Goal: Navigation & Orientation: Find specific page/section

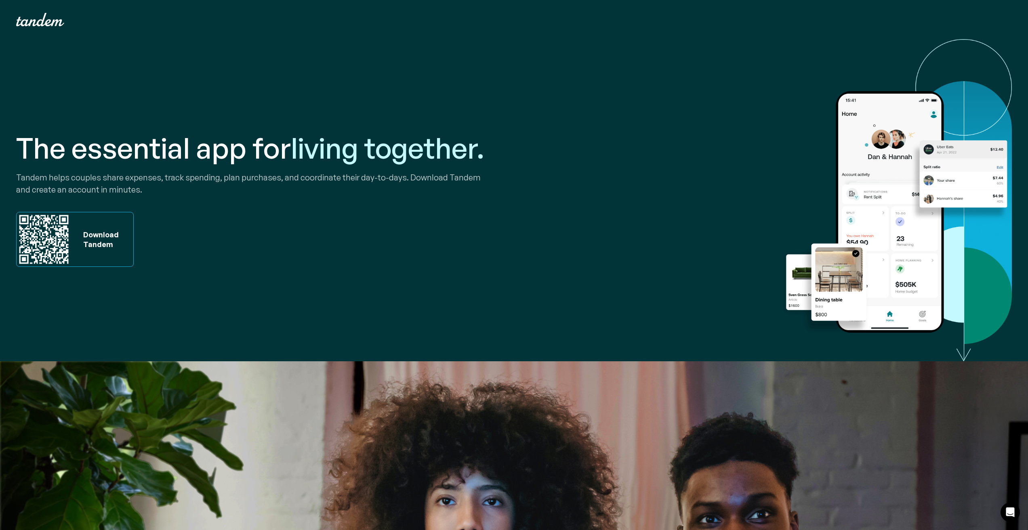
click at [638, 77] on div "The essential app for living together. Tandem helps couples share expenses, tra…" at bounding box center [514, 200] width 996 height 322
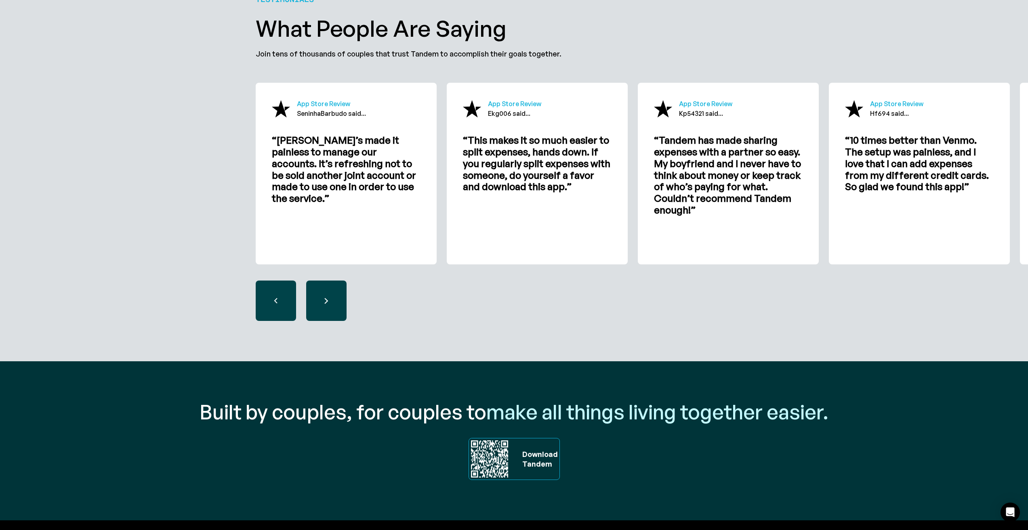
scroll to position [2483, 0]
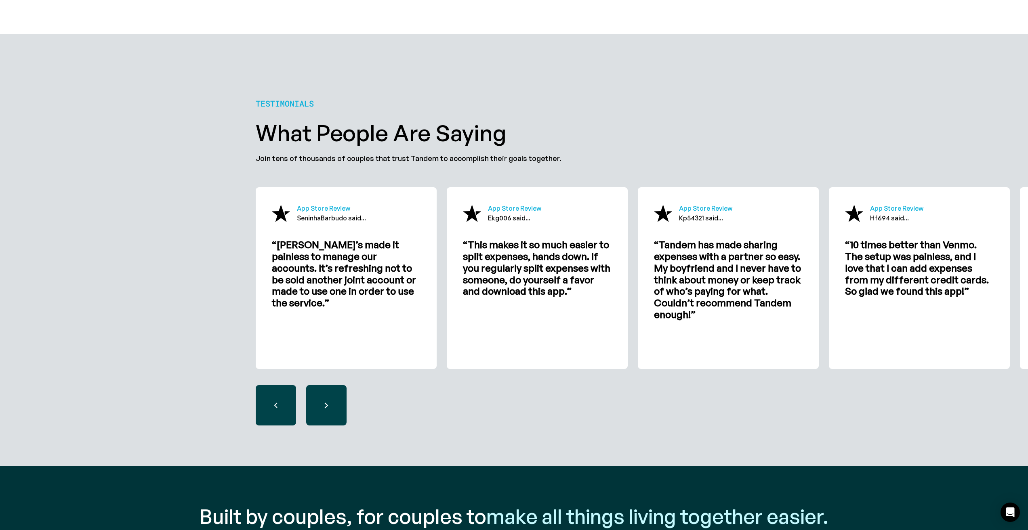
click at [337, 402] on div "next slide" at bounding box center [326, 405] width 40 height 40
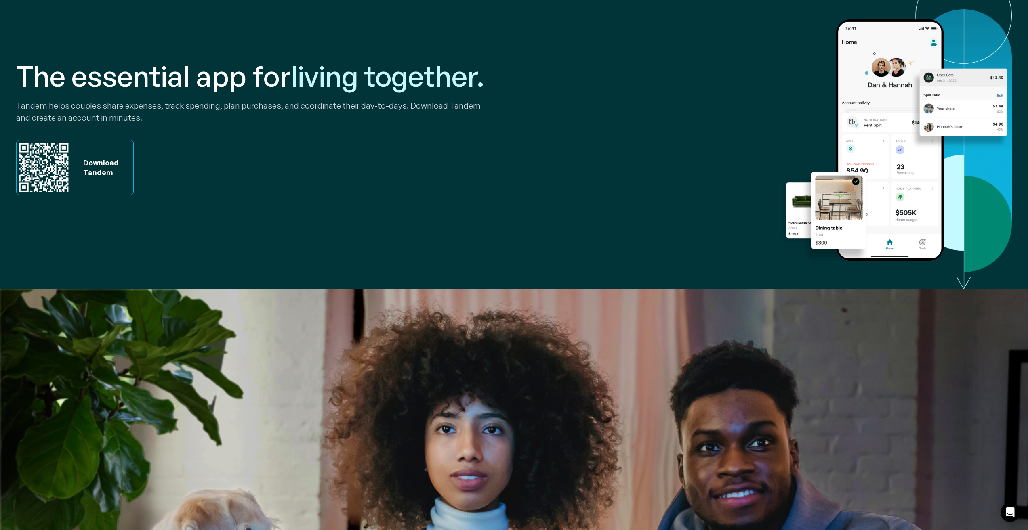
scroll to position [0, 0]
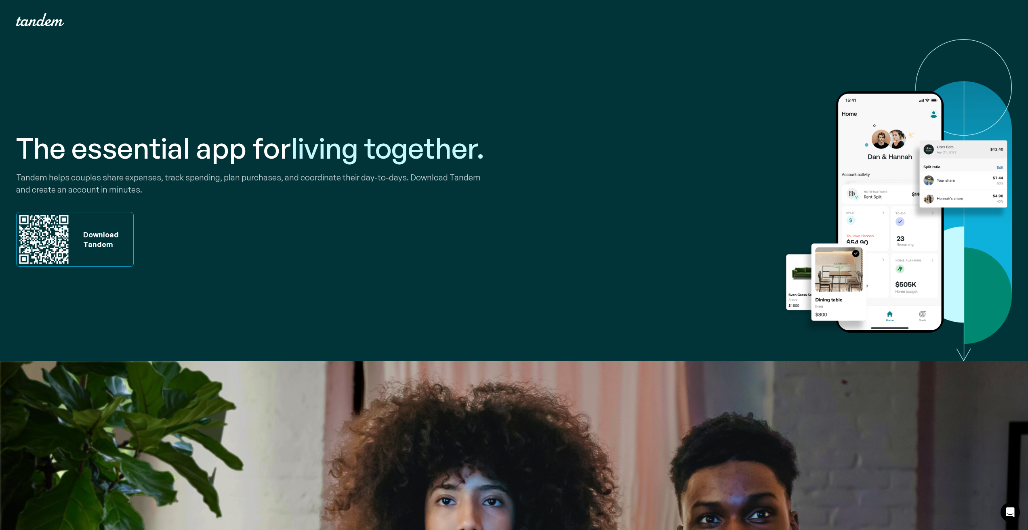
click at [80, 233] on div "Download Tandem" at bounding box center [99, 239] width 40 height 19
click at [42, 17] on img "home" at bounding box center [40, 19] width 48 height 13
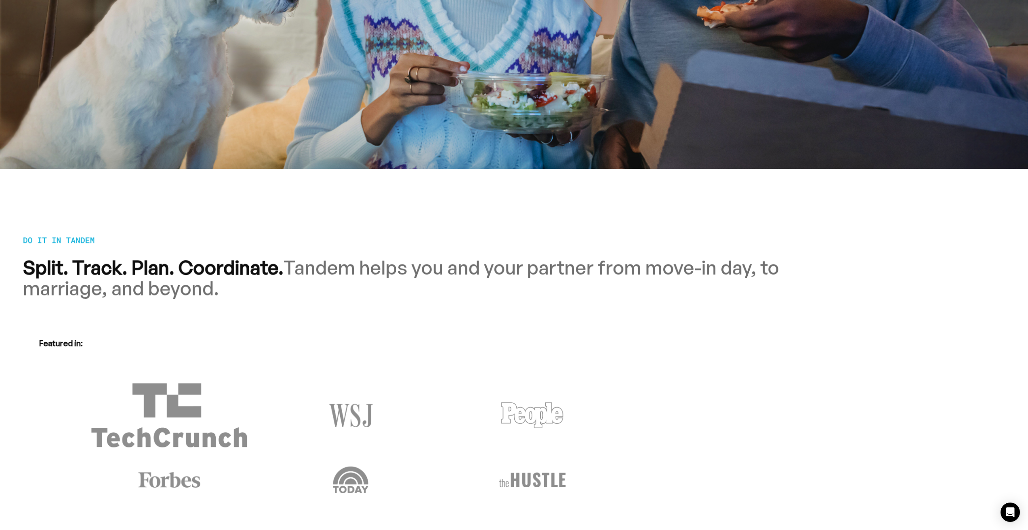
scroll to position [929, 0]
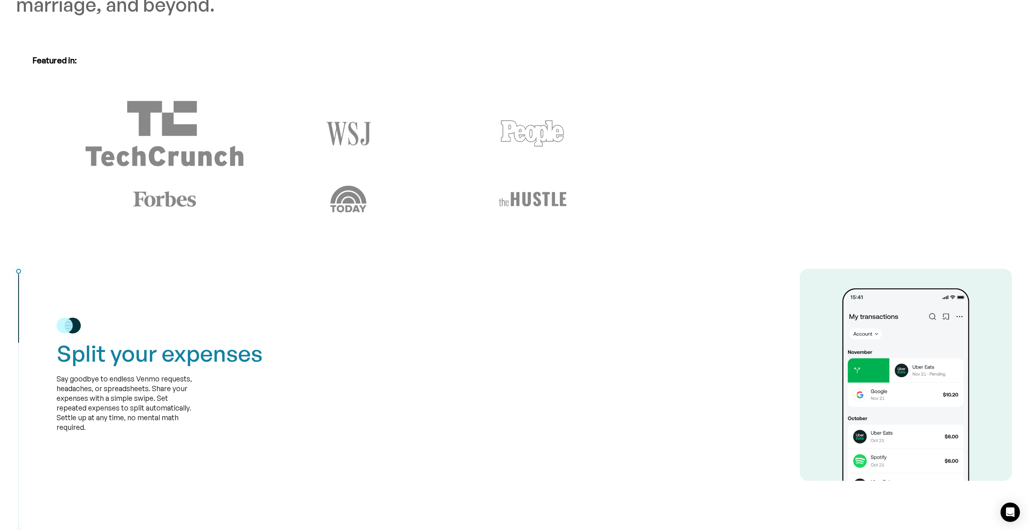
click at [167, 114] on img at bounding box center [164, 134] width 176 height 88
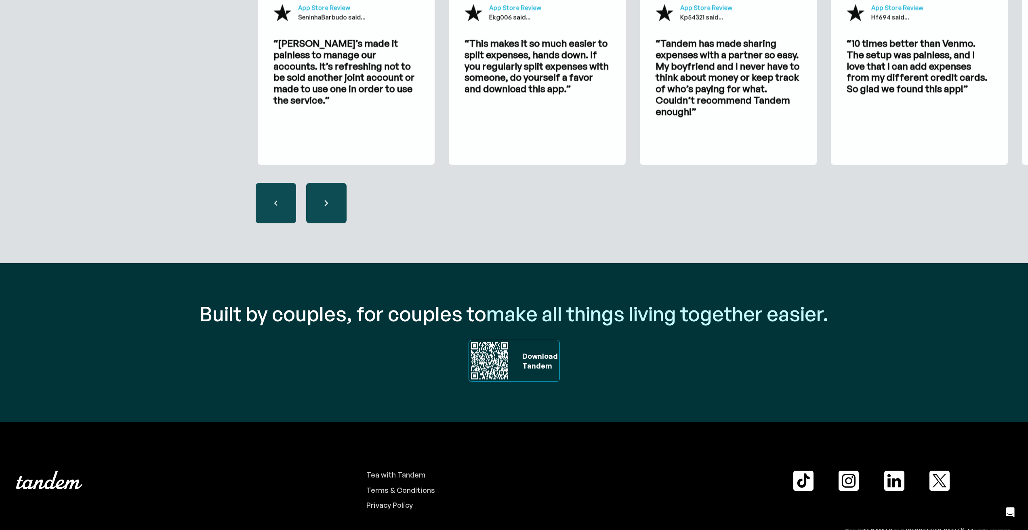
scroll to position [2725, 0]
